Goal: Communication & Community: Ask a question

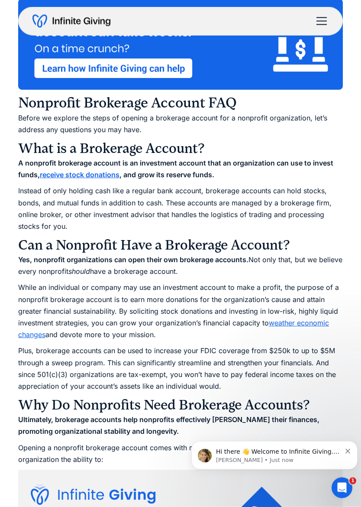
scroll to position [607, 0]
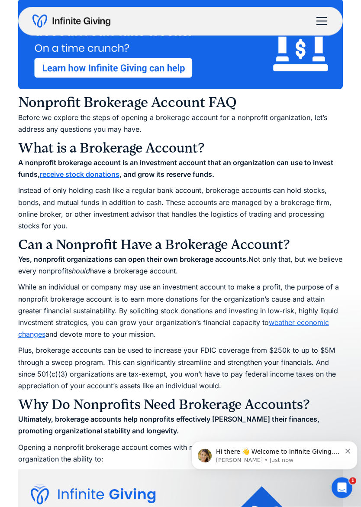
click at [84, 177] on strong "receive stock donations" at bounding box center [80, 174] width 80 height 9
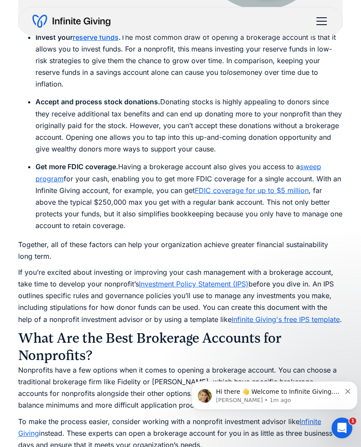
scroll to position [1368, 0]
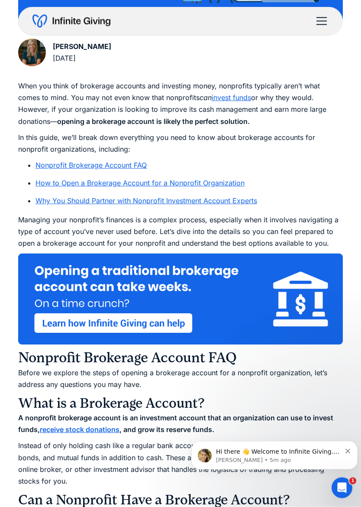
scroll to position [353, 0]
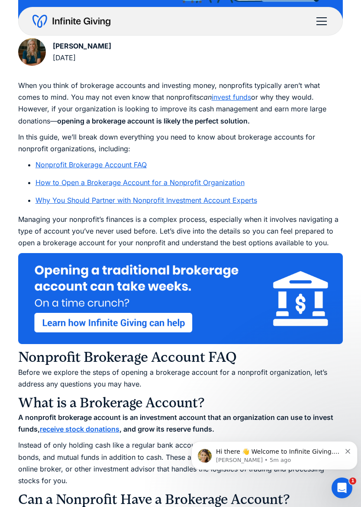
click at [295, 447] on p "[PERSON_NAME] • 5m ago" at bounding box center [278, 460] width 125 height 8
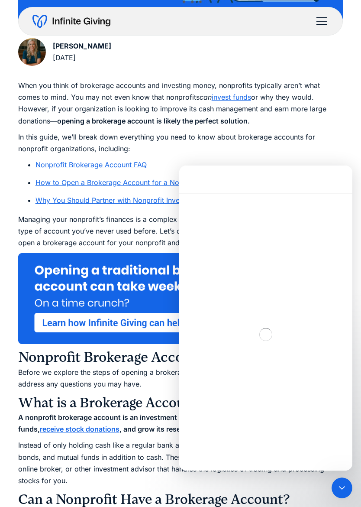
scroll to position [297, 0]
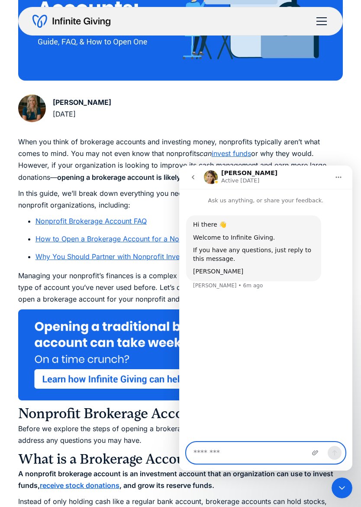
click at [249, 447] on textarea "Message…" at bounding box center [266, 452] width 159 height 21
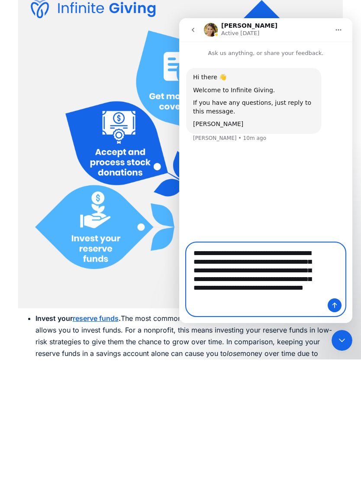
scroll to position [968, 0]
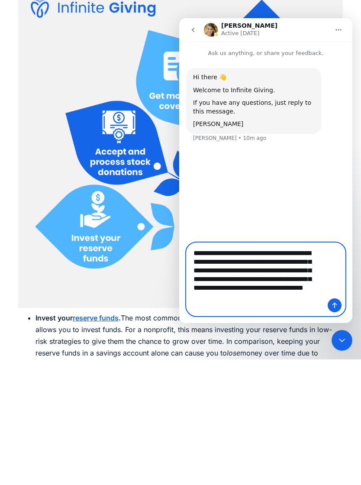
type textarea "**********"
click at [336, 306] on icon "Send a message…" at bounding box center [334, 305] width 7 height 7
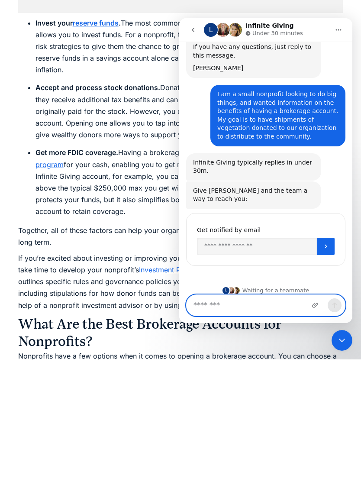
scroll to position [60, 0]
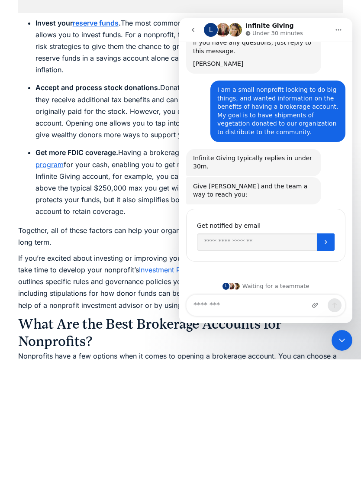
click at [332, 126] on div "I am a small nonprofit looking to do big things, and wanted information on the …" at bounding box center [277, 111] width 121 height 51
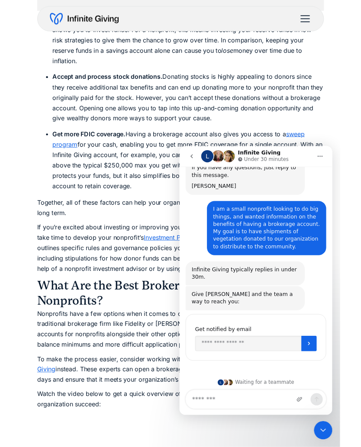
scroll to position [1390, 0]
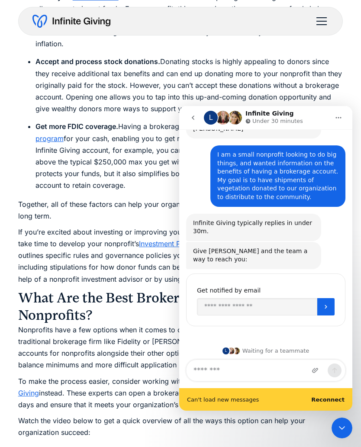
scroll to position [83, 0]
click at [327, 400] on b "Reconnect" at bounding box center [327, 400] width 33 height 6
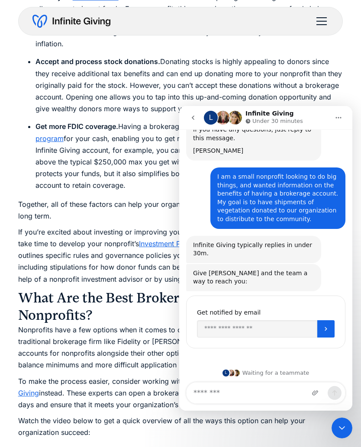
scroll to position [60, 0]
